Goal: Transaction & Acquisition: Purchase product/service

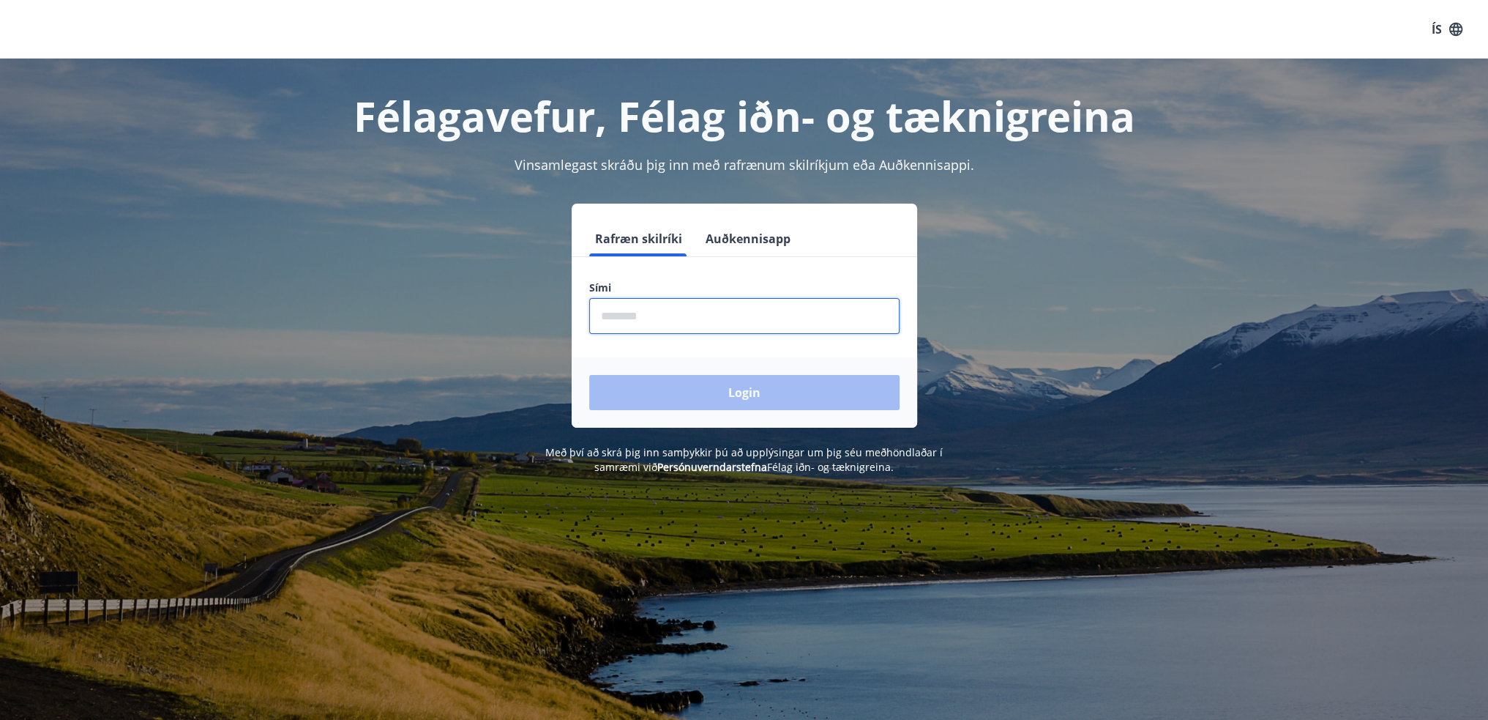
click at [804, 307] on input "phone" at bounding box center [744, 316] width 310 height 36
type input "********"
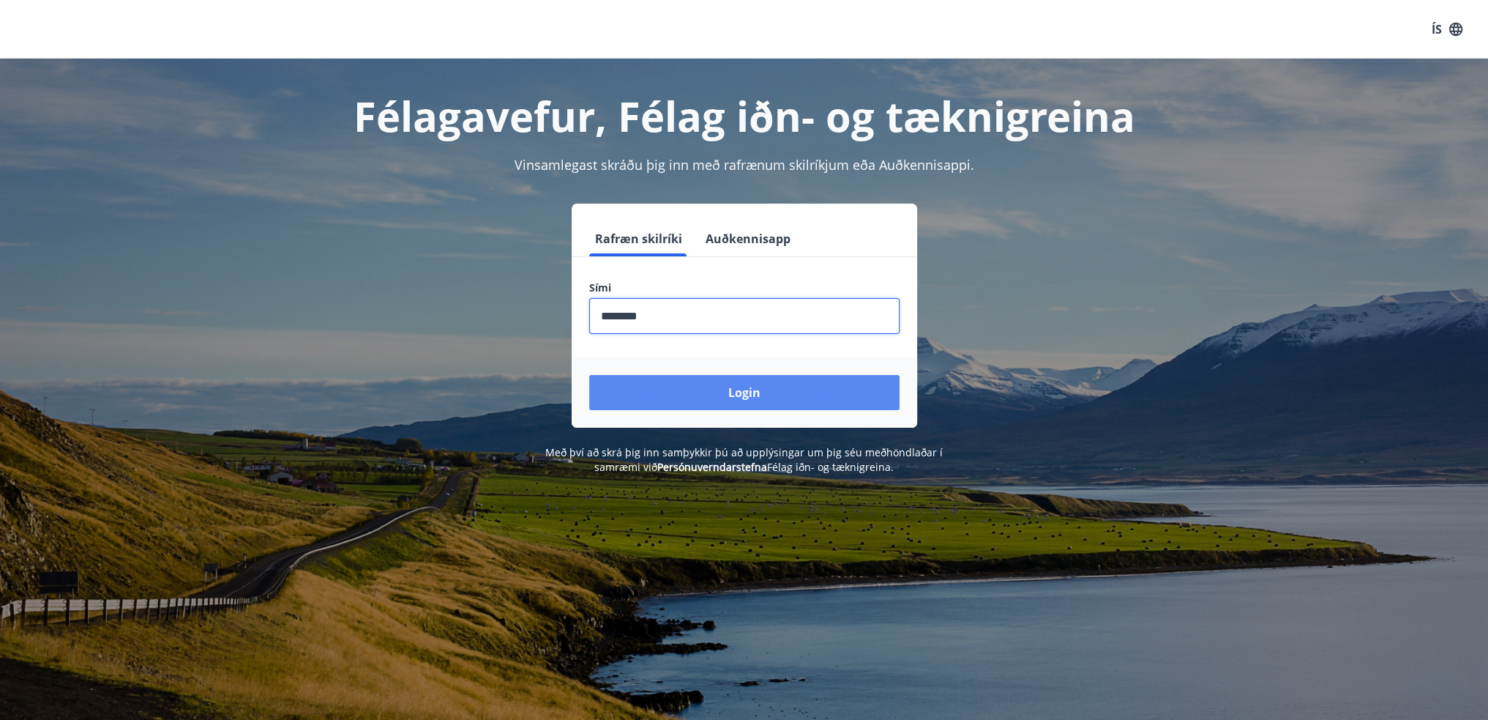
click at [720, 391] on button "Login" at bounding box center [744, 392] width 310 height 35
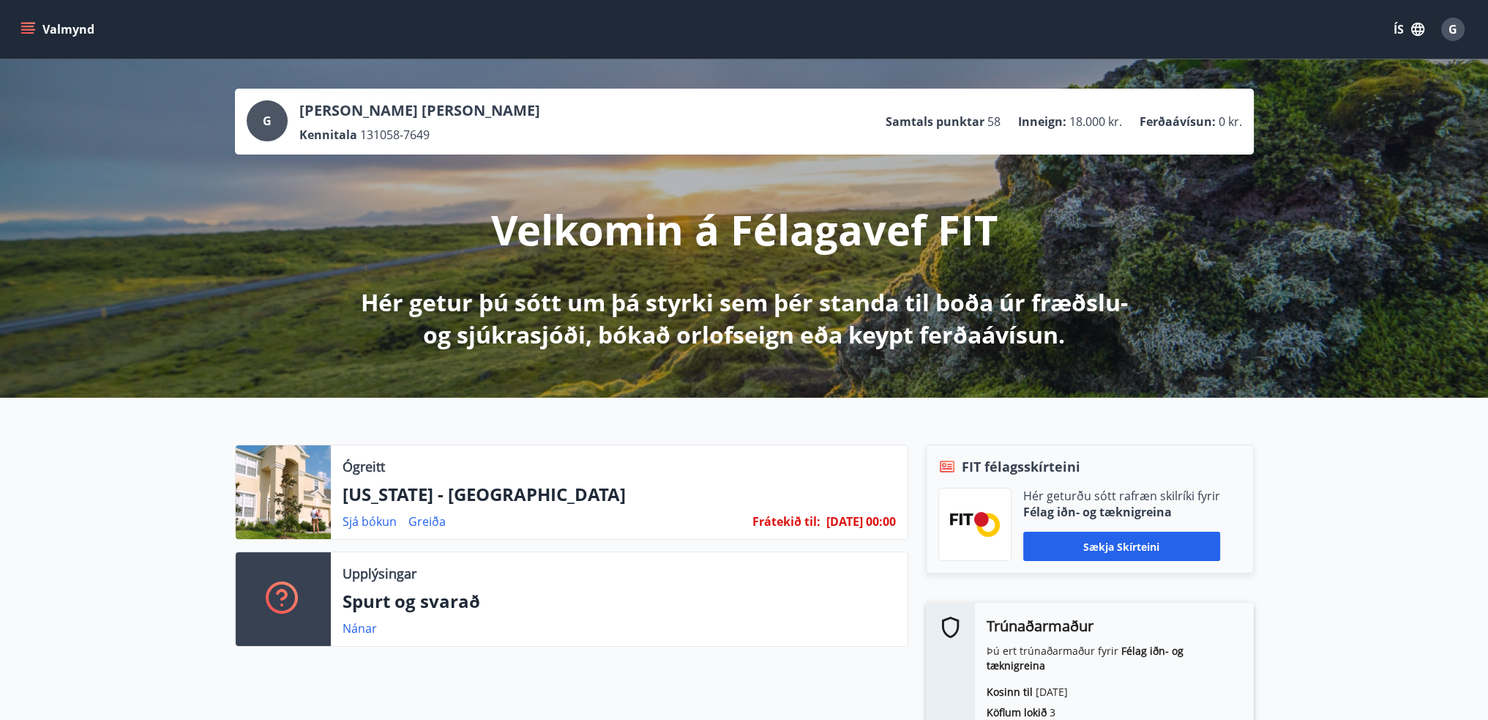
click at [25, 26] on icon "menu" at bounding box center [27, 26] width 13 height 1
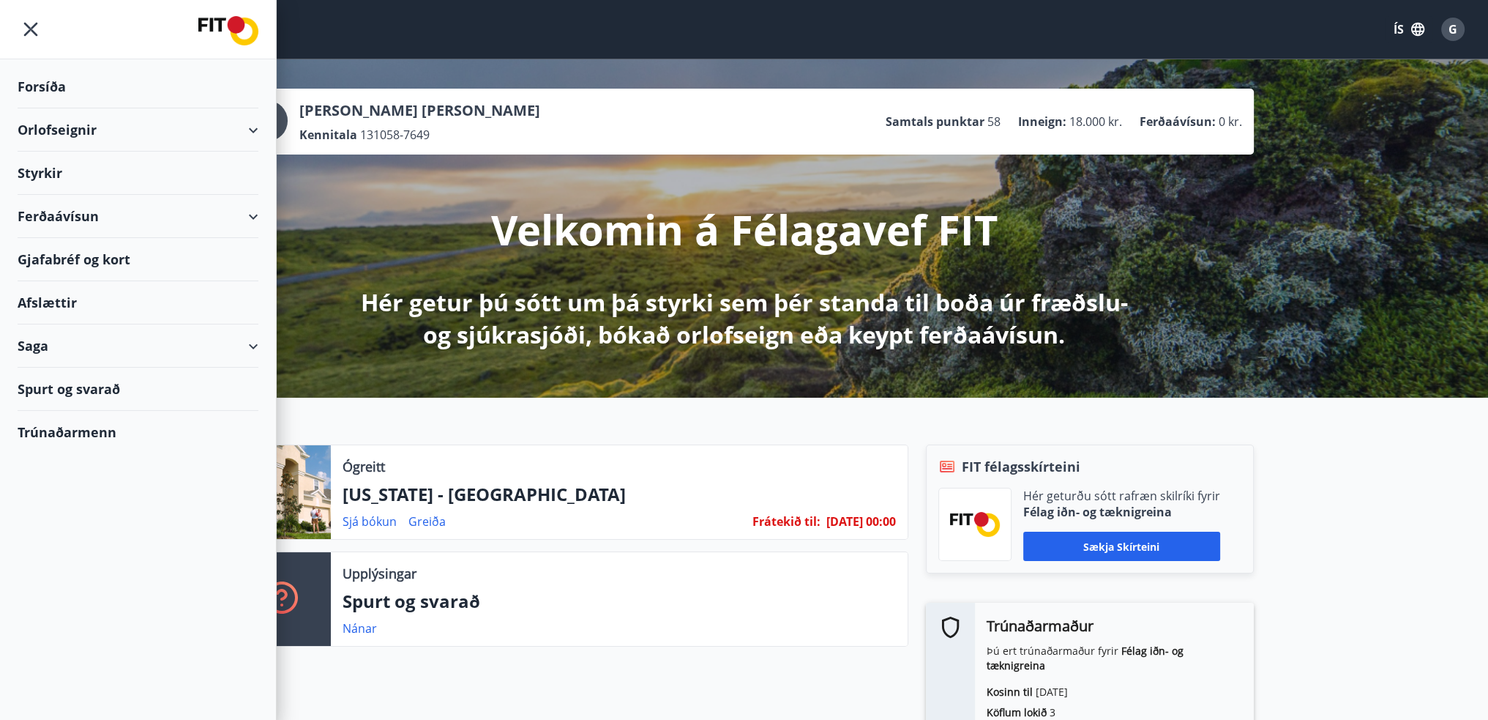
click at [70, 220] on div "Ferðaávísun" at bounding box center [138, 216] width 241 height 43
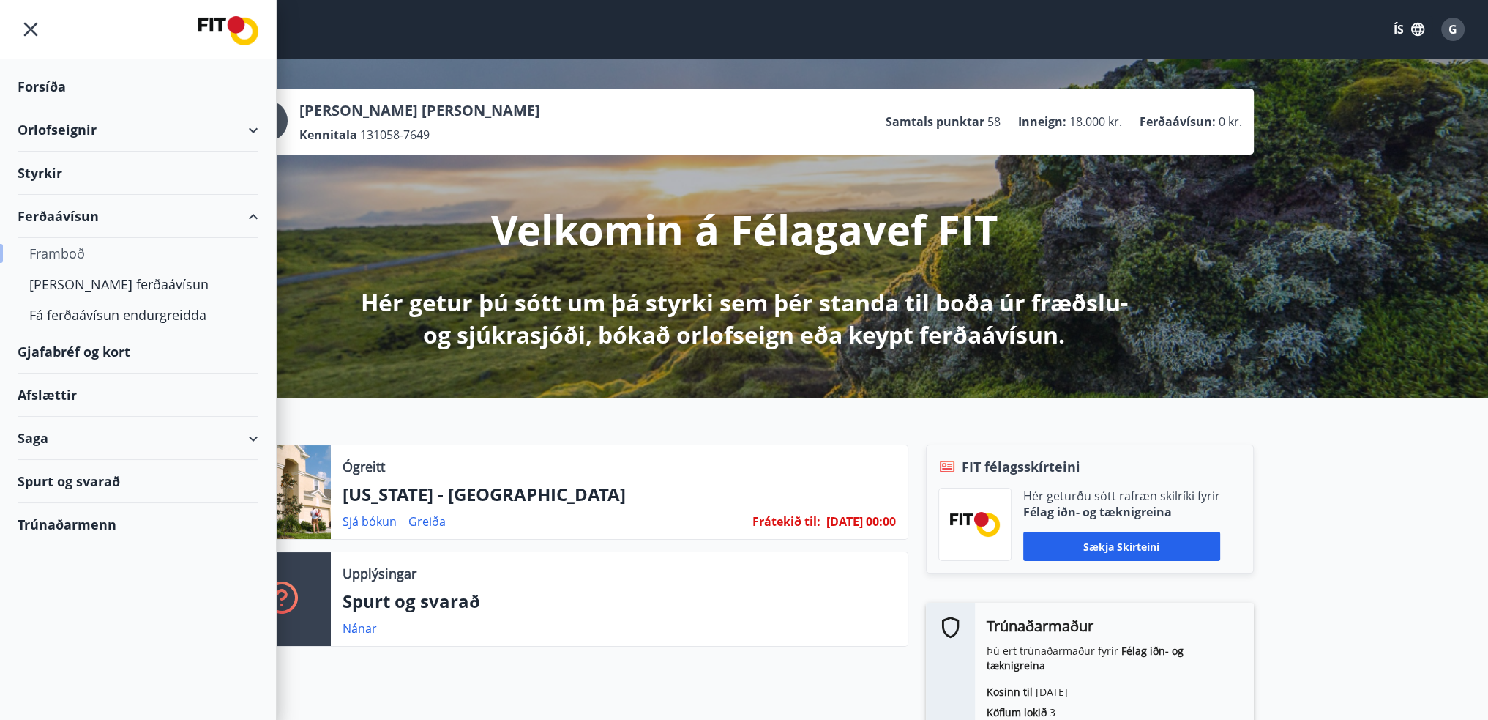
click at [70, 253] on div "Framboð" at bounding box center [137, 253] width 217 height 31
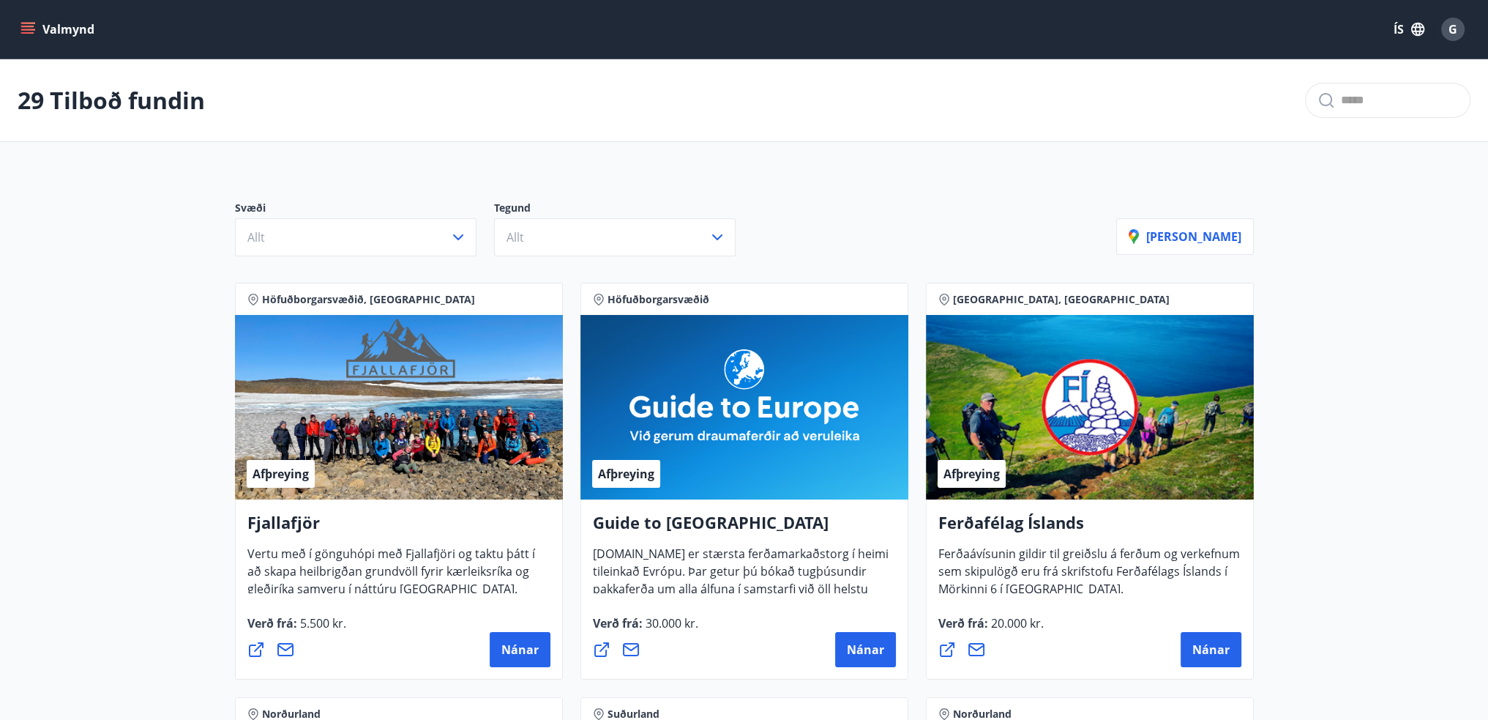
click at [18, 26] on button "Valmynd" at bounding box center [59, 29] width 83 height 26
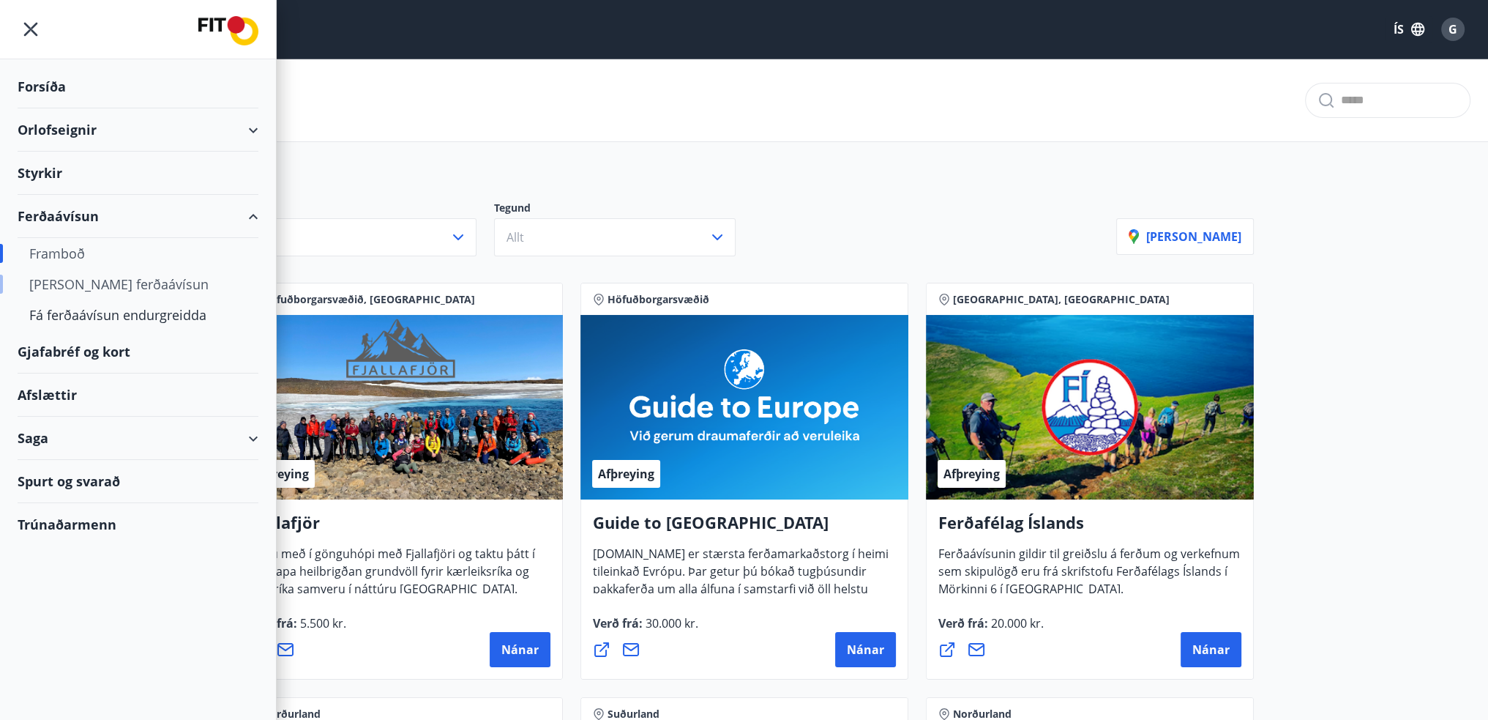
click at [79, 280] on div "[PERSON_NAME] ferðaávísun" at bounding box center [137, 284] width 217 height 31
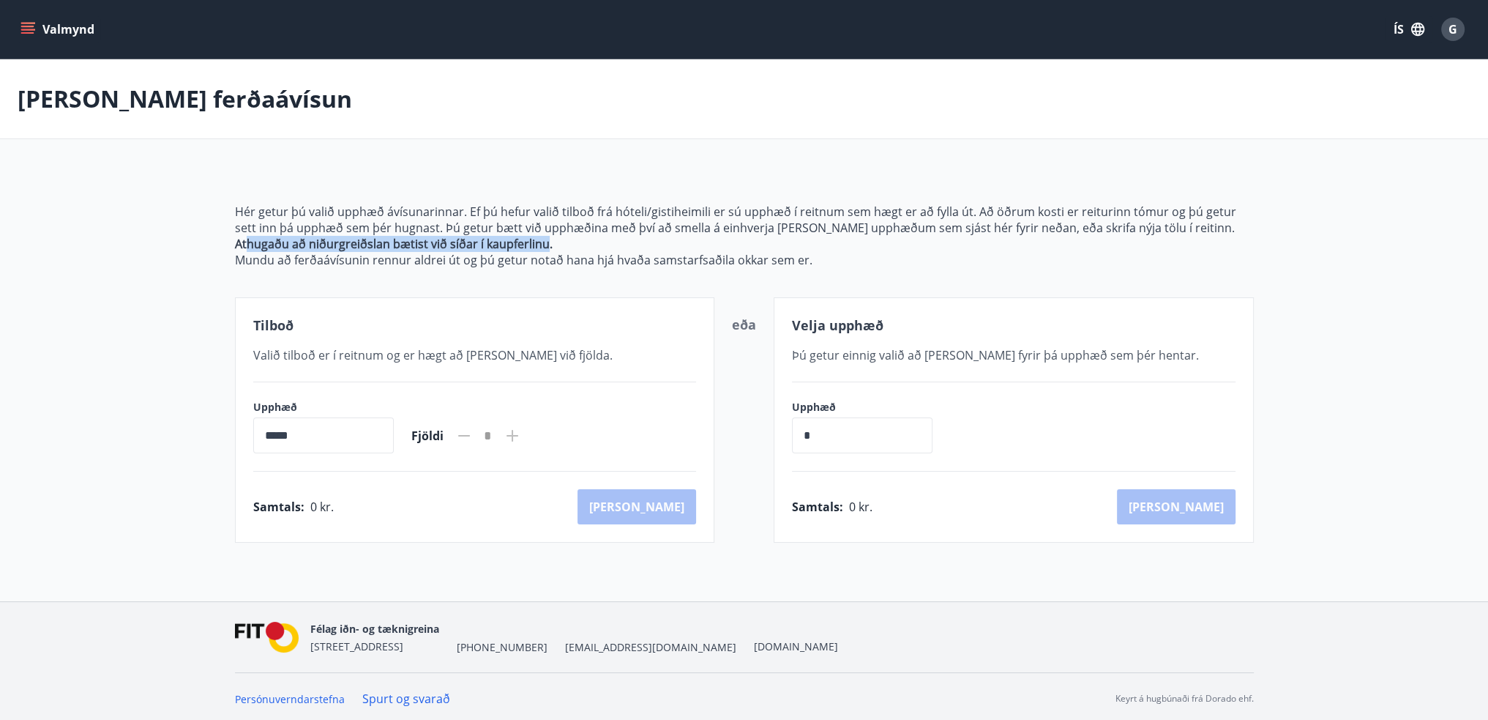
drag, startPoint x: 245, startPoint y: 242, endPoint x: 543, endPoint y: 251, distance: 298.1
click at [543, 251] on strong "Athugaðu að niðurgreiðslan bætist við síðar í kaupferlinu." at bounding box center [394, 244] width 318 height 16
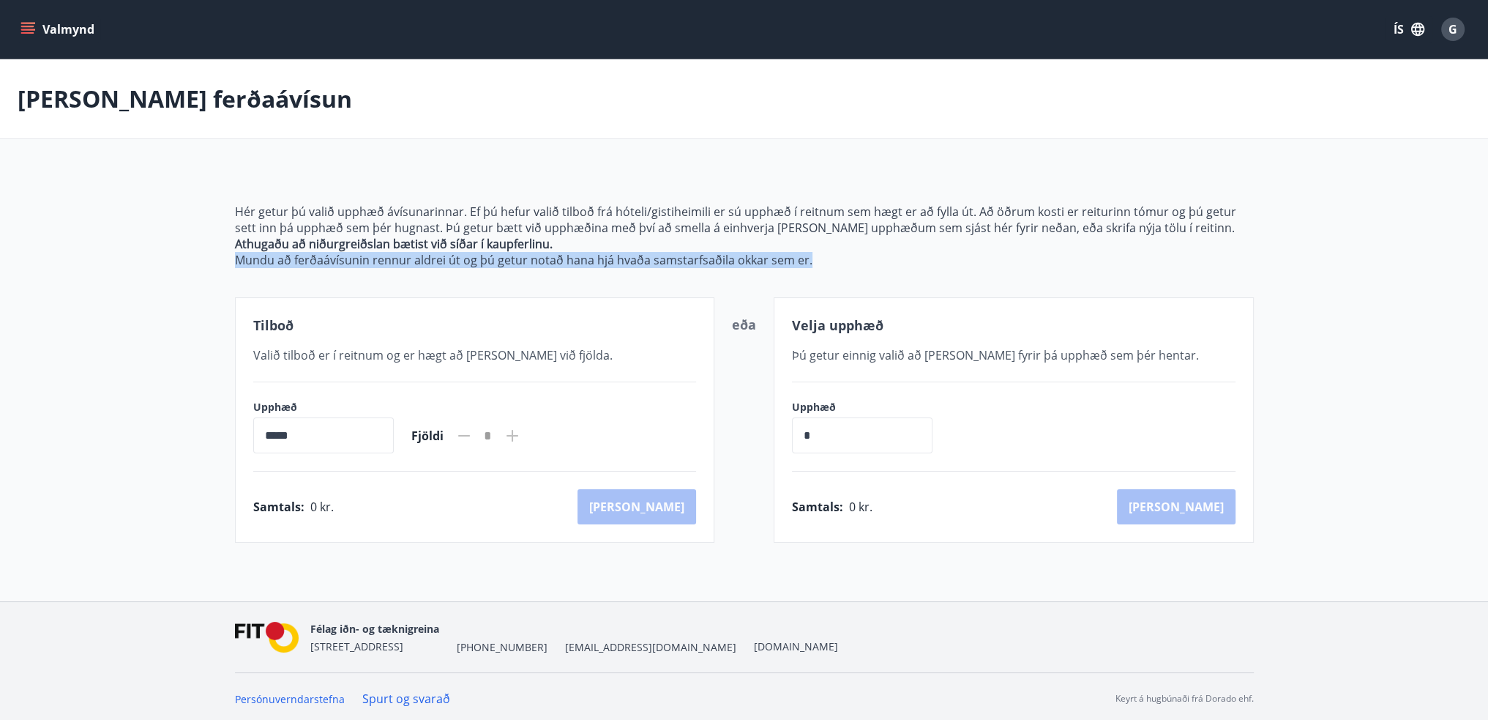
drag, startPoint x: 226, startPoint y: 259, endPoint x: 825, endPoint y: 266, distance: 598.8
click at [824, 266] on div "Hér getur þú valið upphæð ávísunarinnar. Ef þú hefur valið tilboð frá hóteli/gi…" at bounding box center [744, 355] width 1054 height 374
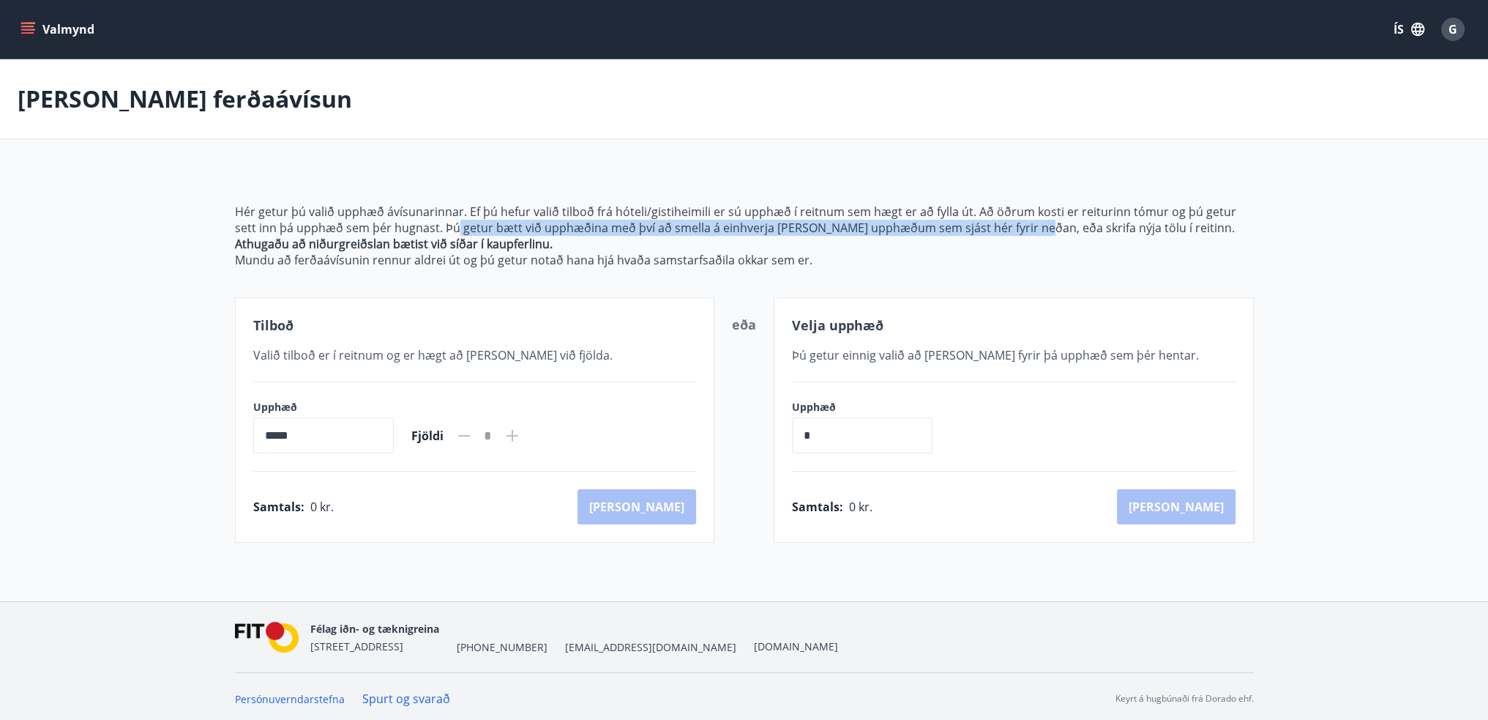
drag, startPoint x: 443, startPoint y: 226, endPoint x: 1007, endPoint y: 225, distance: 564.3
click at [1007, 225] on p "Hér getur þú valið upphæð ávísunarinnar. Ef þú hefur valið tilboð frá hóteli/gi…" at bounding box center [744, 219] width 1019 height 32
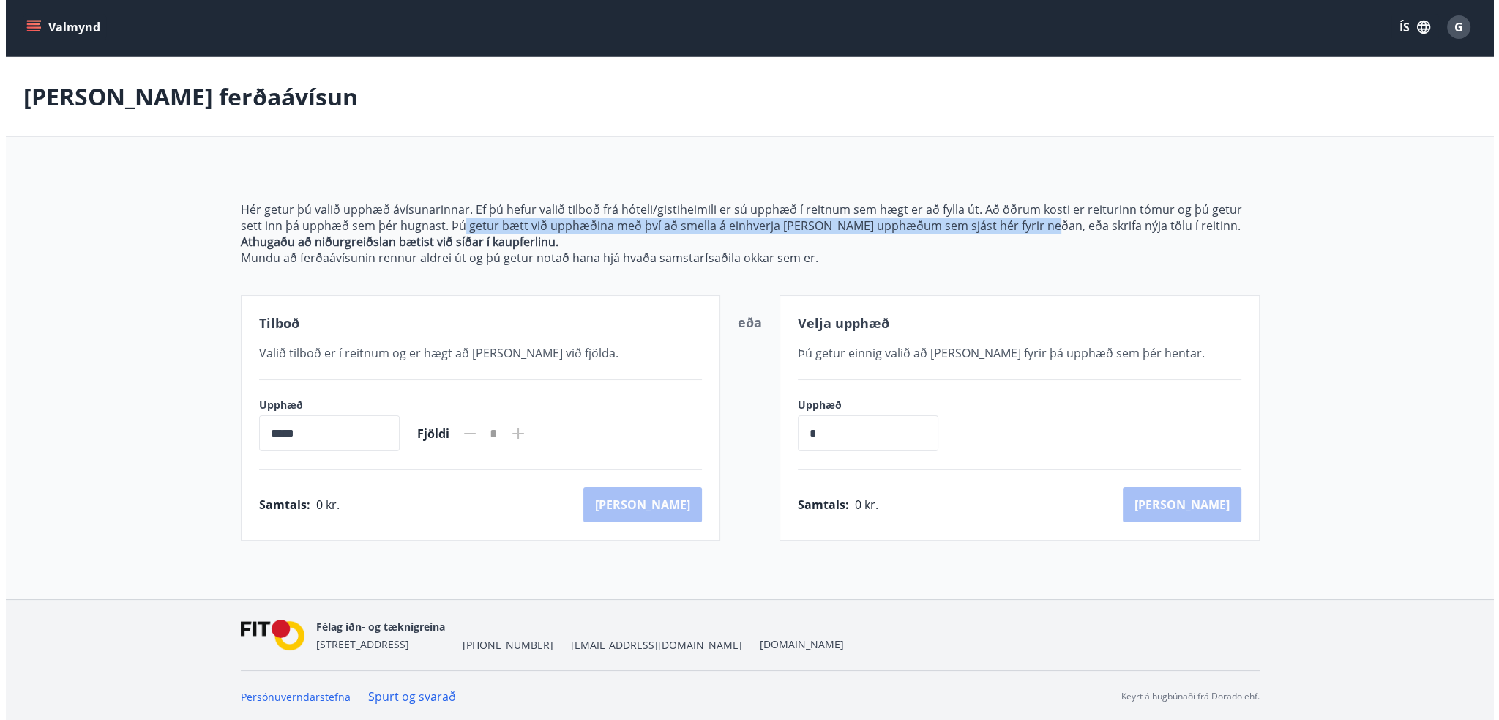
scroll to position [3, 0]
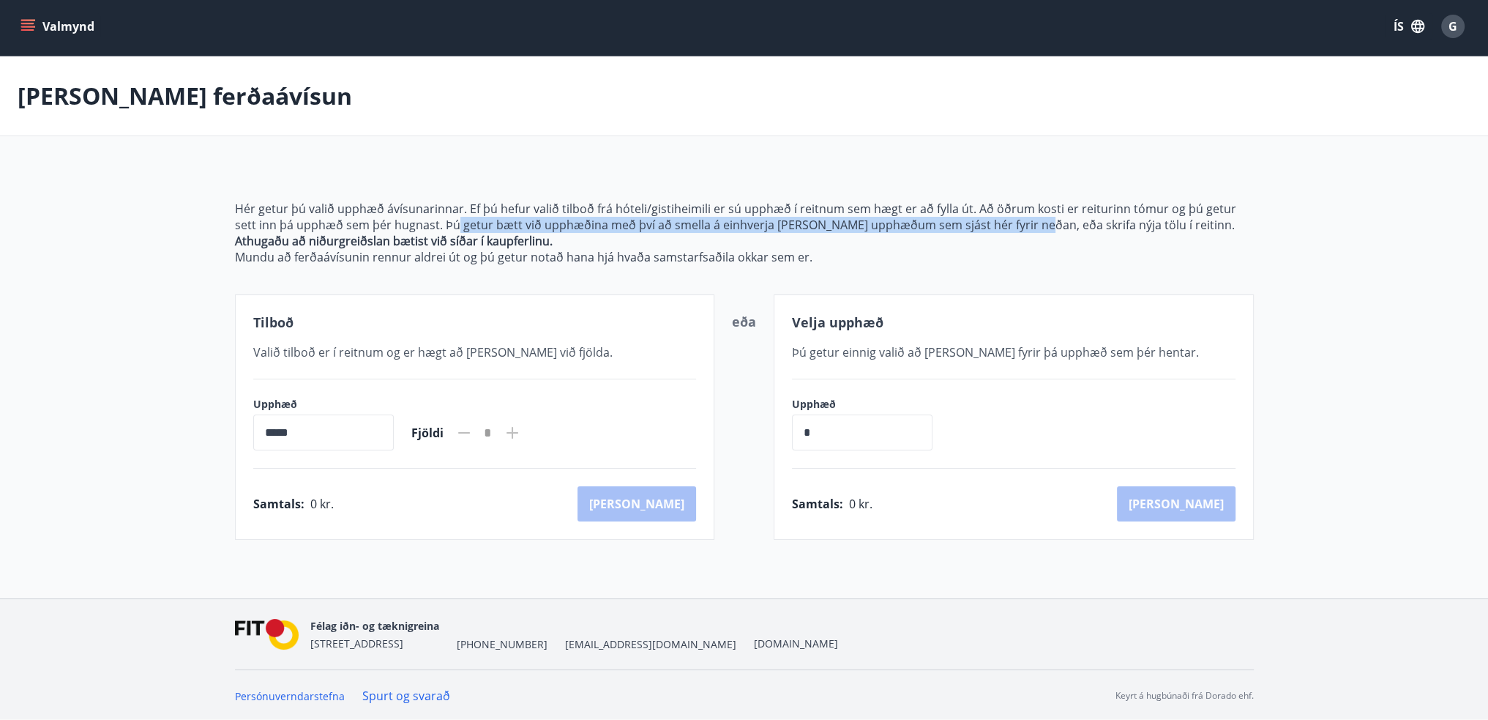
click at [26, 31] on icon "menu" at bounding box center [27, 26] width 15 height 15
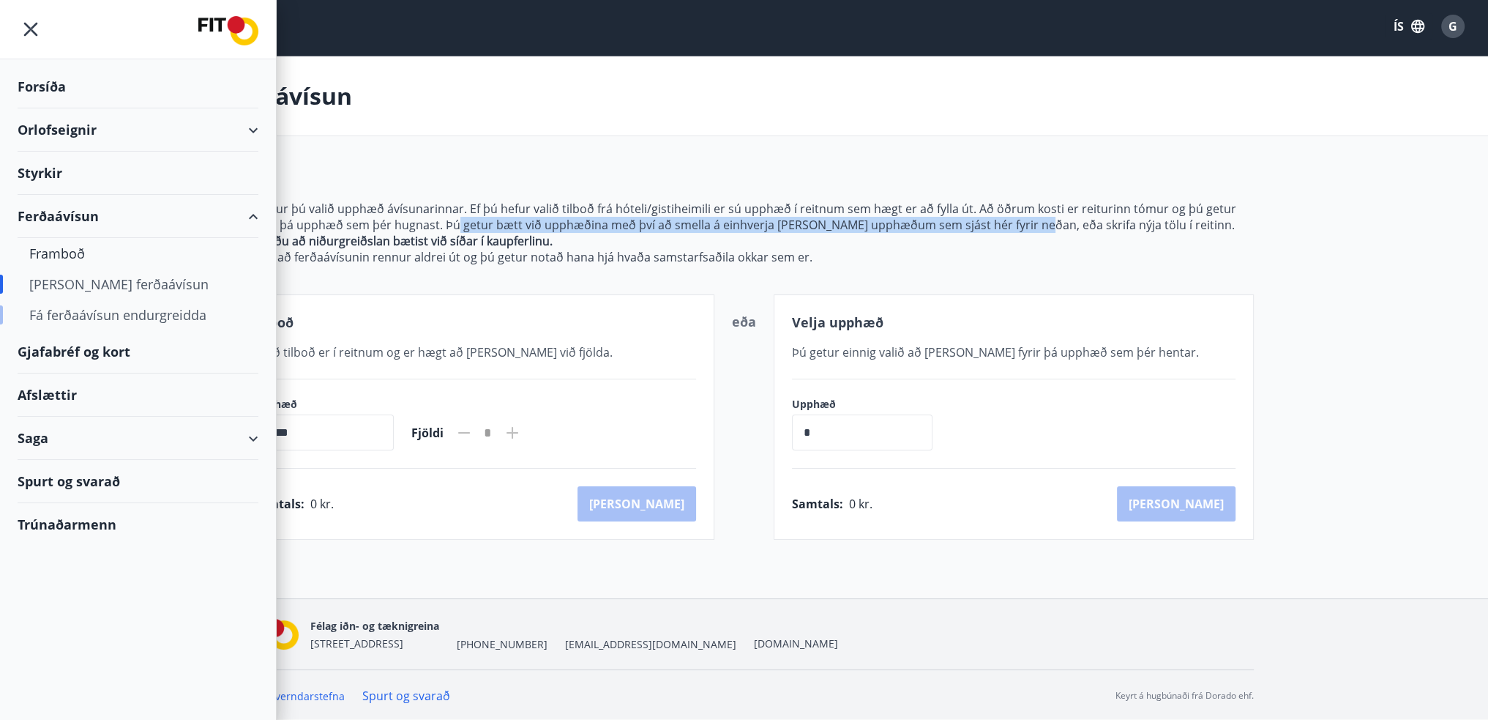
click at [48, 315] on div "Fá ferðaávísun endurgreidda" at bounding box center [137, 314] width 217 height 31
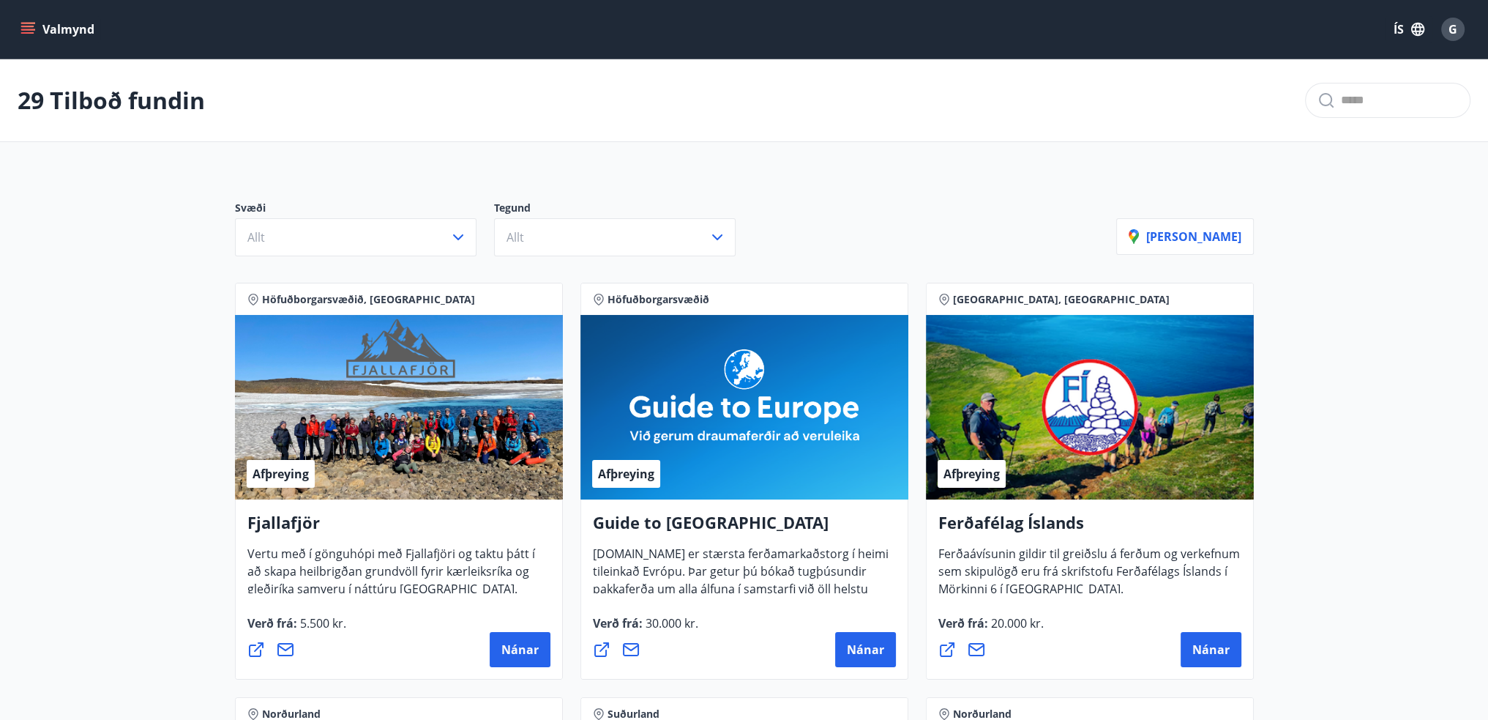
click at [27, 19] on button "Valmynd" at bounding box center [59, 29] width 83 height 26
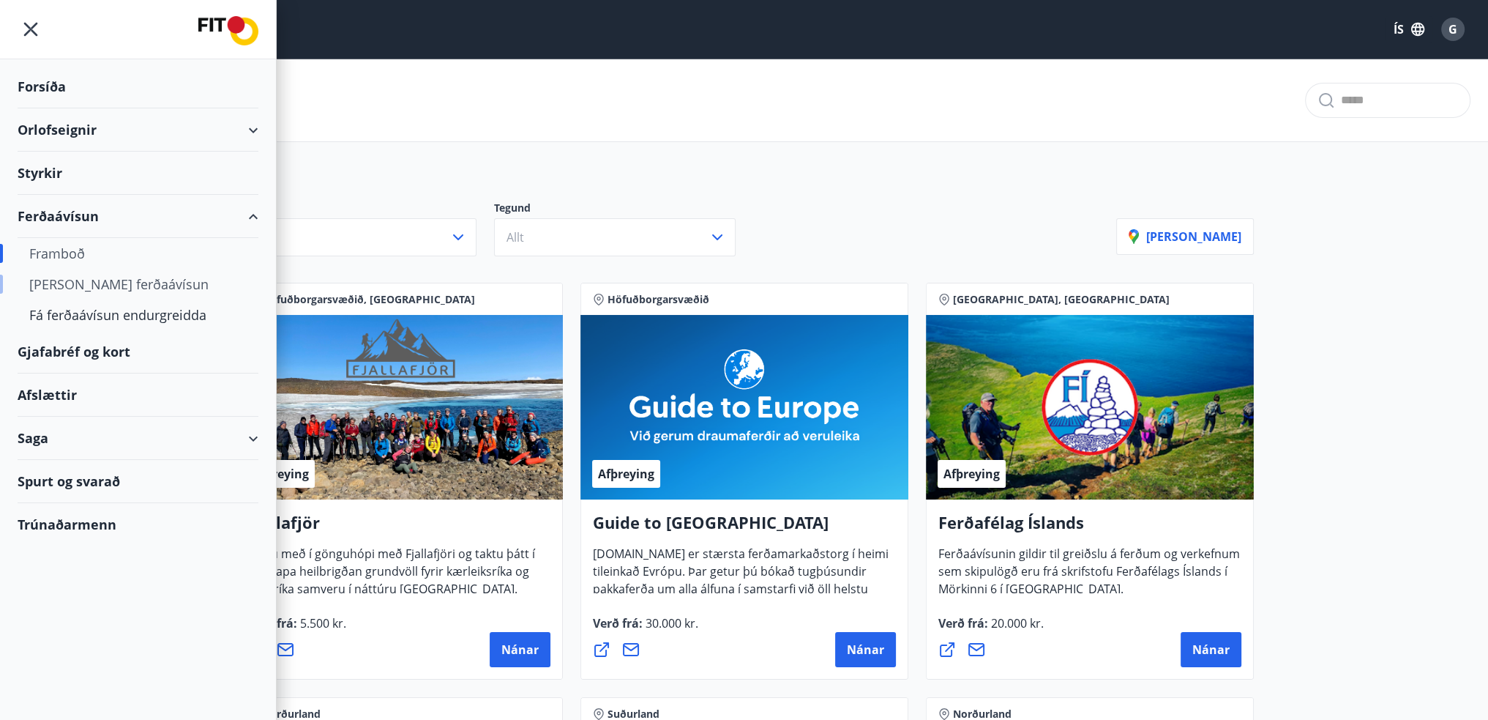
click at [70, 280] on div "[PERSON_NAME] ferðaávísun" at bounding box center [137, 284] width 217 height 31
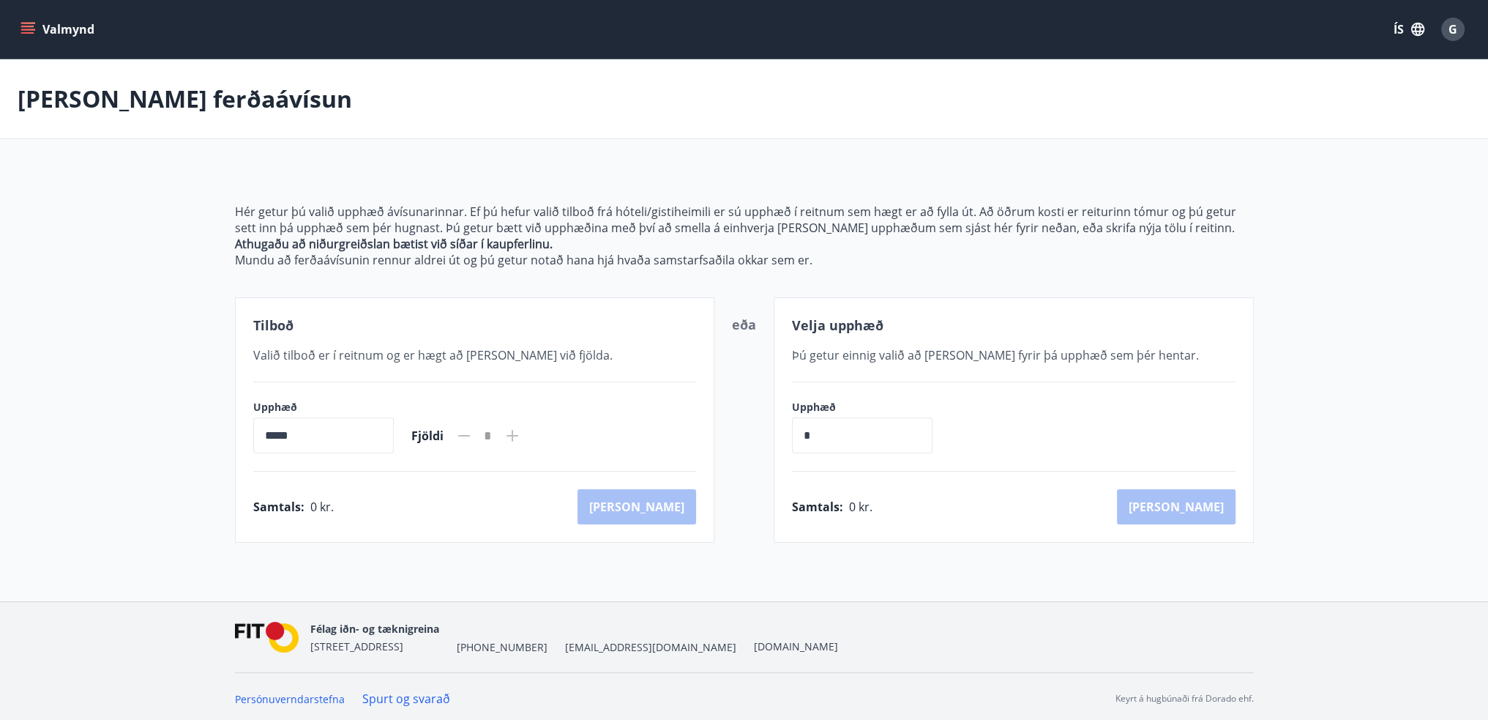
scroll to position [3, 0]
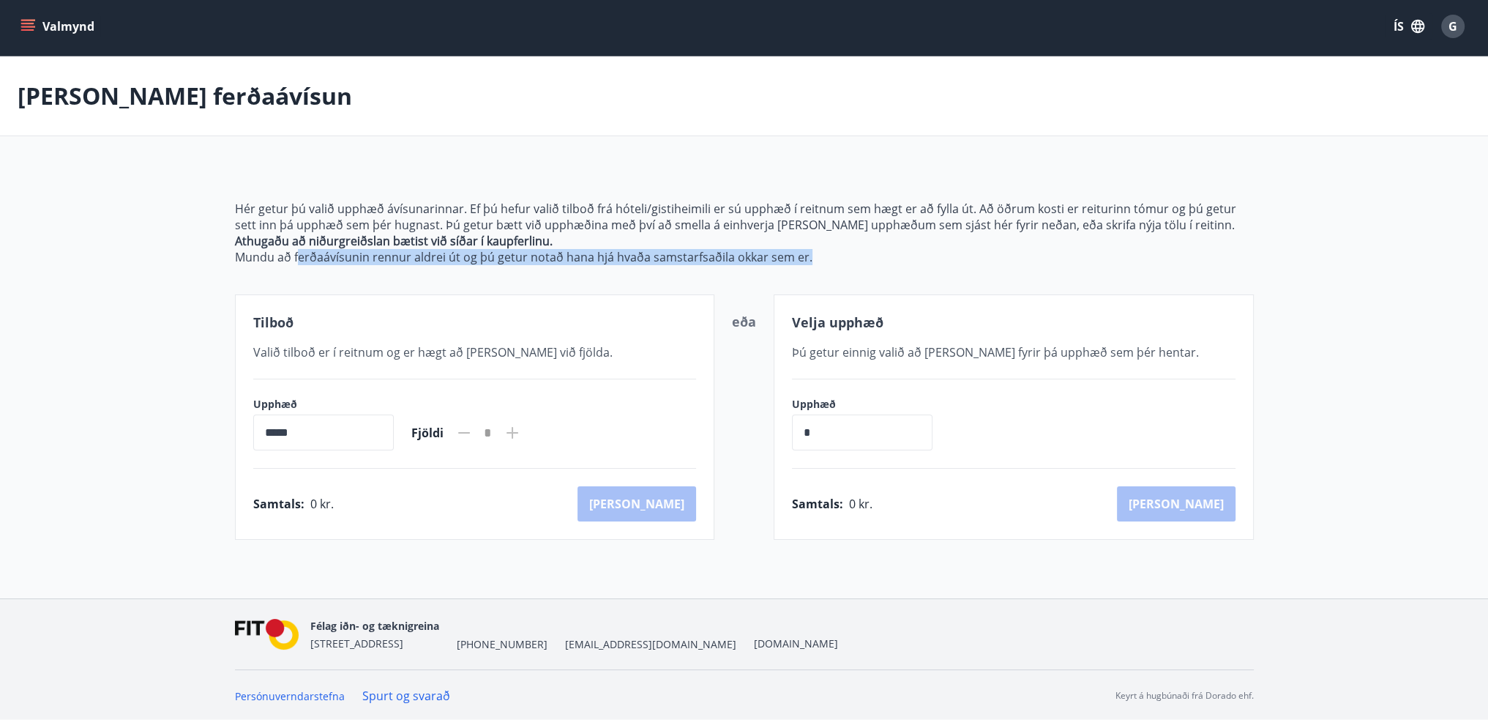
drag, startPoint x: 299, startPoint y: 257, endPoint x: 845, endPoint y: 260, distance: 546.8
click at [844, 260] on p "Mundu að ferðaávísunin rennur aldrei út og þú getur notað hana hjá hvaða samsta…" at bounding box center [744, 257] width 1019 height 16
click at [873, 258] on p "Mundu að ferðaávísunin rennur aldrei út og þú getur notað hana hjá hvaða samsta…" at bounding box center [744, 257] width 1019 height 16
click at [32, 29] on icon "menu" at bounding box center [27, 26] width 15 height 15
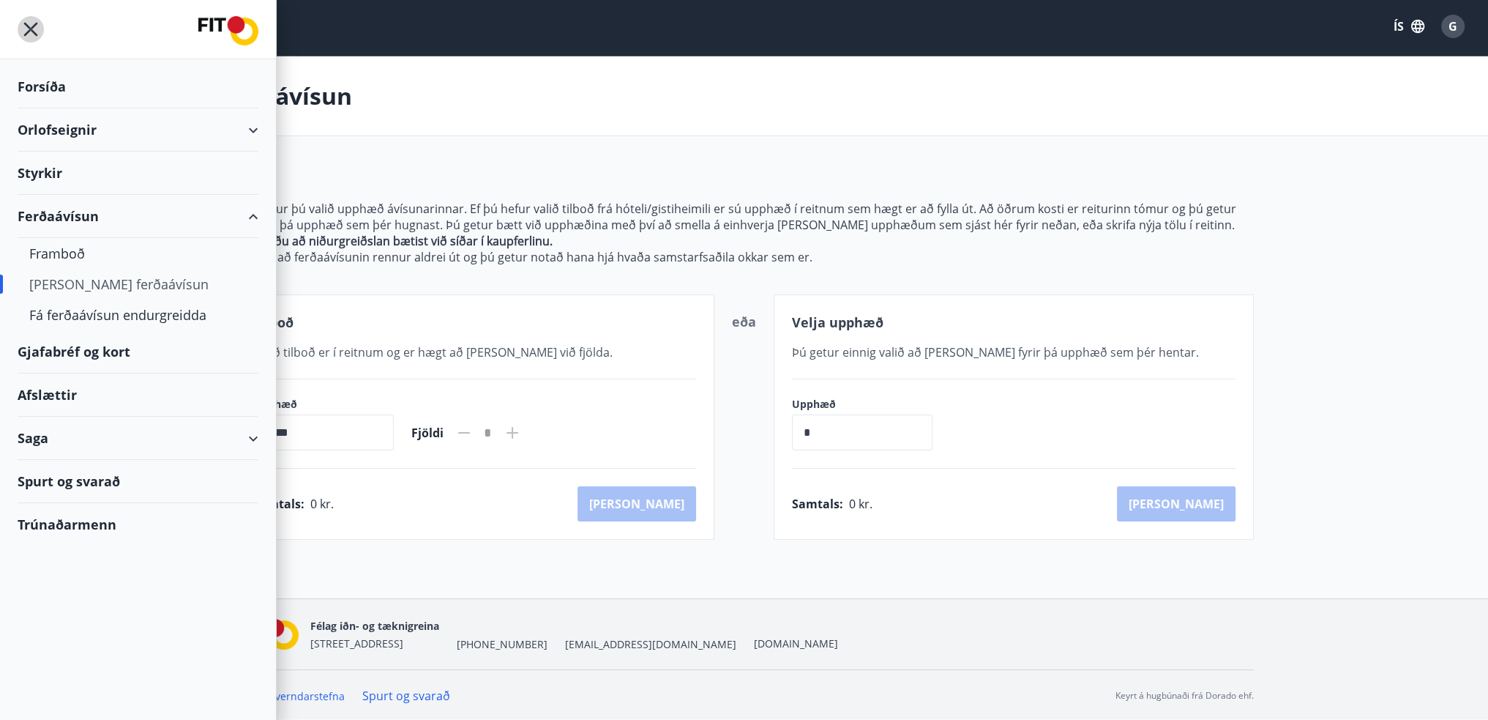
click at [27, 26] on icon "menu" at bounding box center [31, 30] width 14 height 14
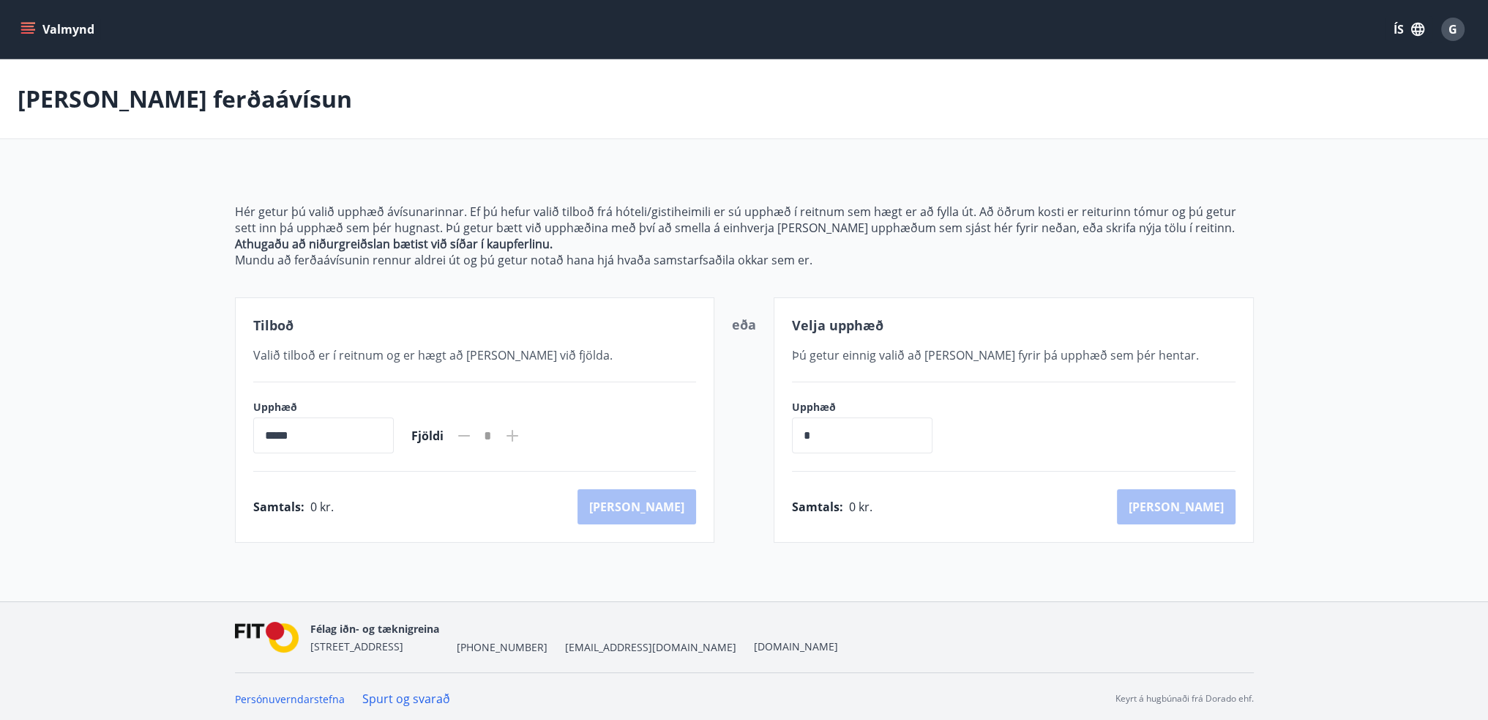
scroll to position [0, 0]
